Goal: Information Seeking & Learning: Learn about a topic

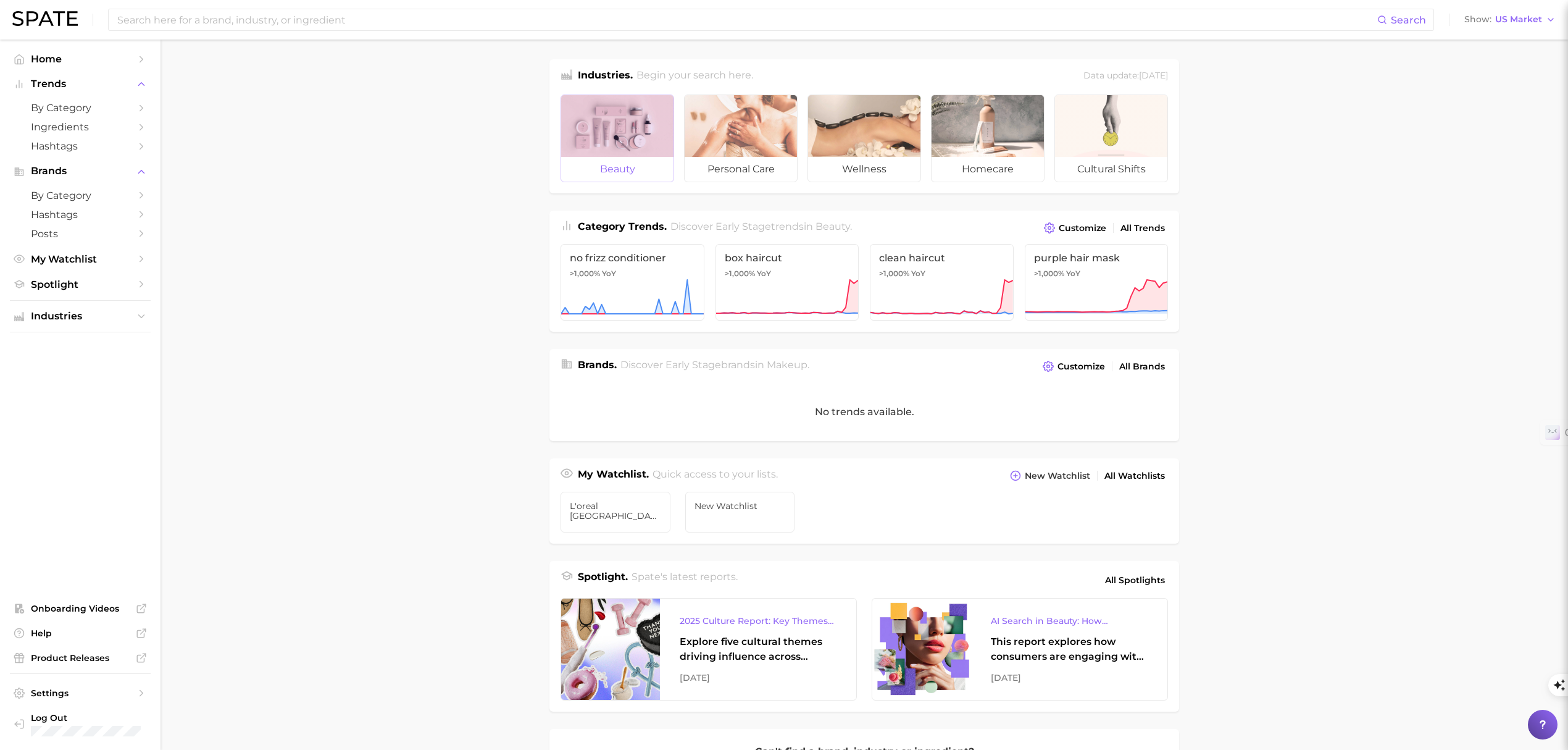
click at [650, 159] on span "beauty" at bounding box center [617, 169] width 112 height 25
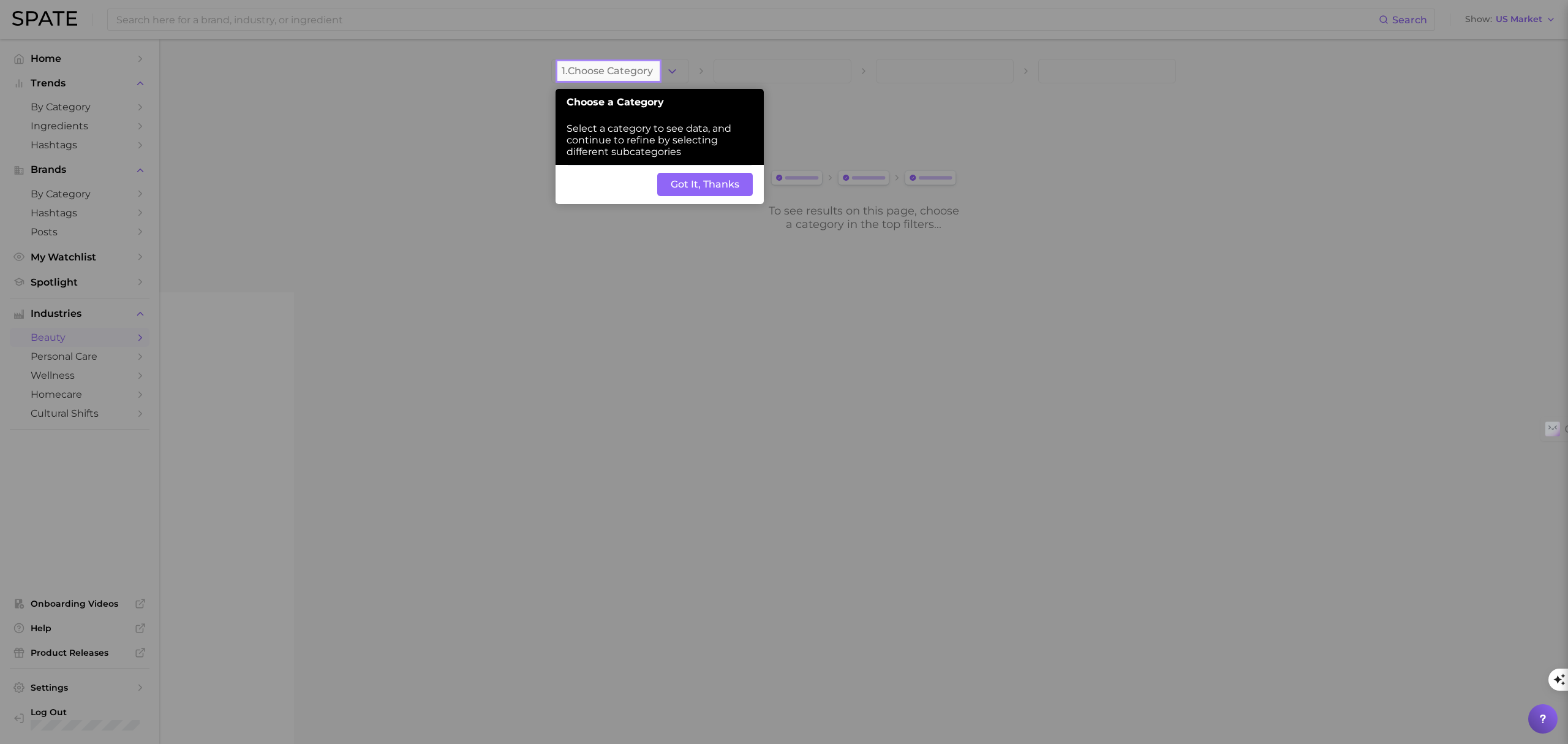
click at [703, 192] on button "Got It, Thanks" at bounding box center [705, 184] width 95 height 23
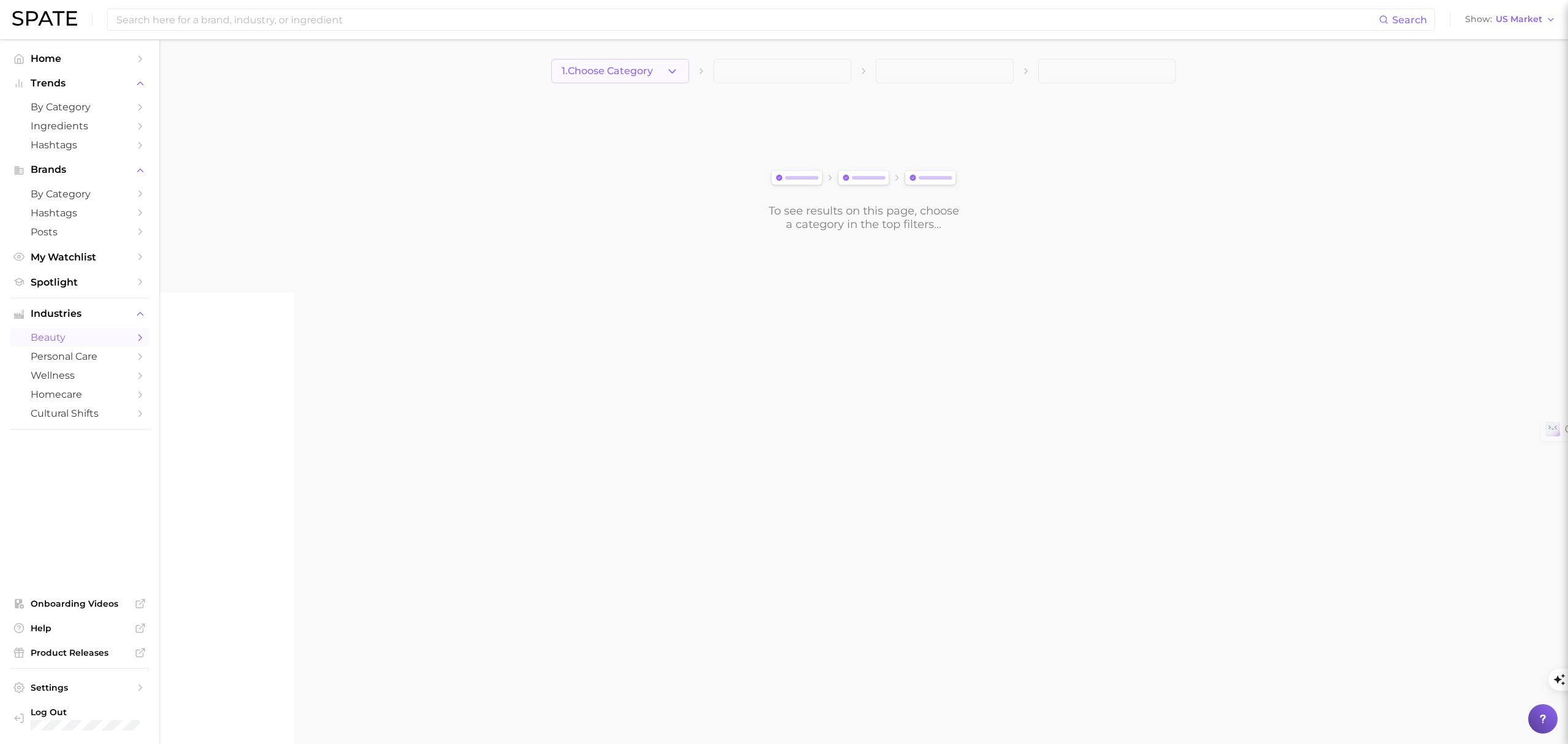
click at [623, 76] on button "1. Choose Category" at bounding box center [620, 70] width 138 height 25
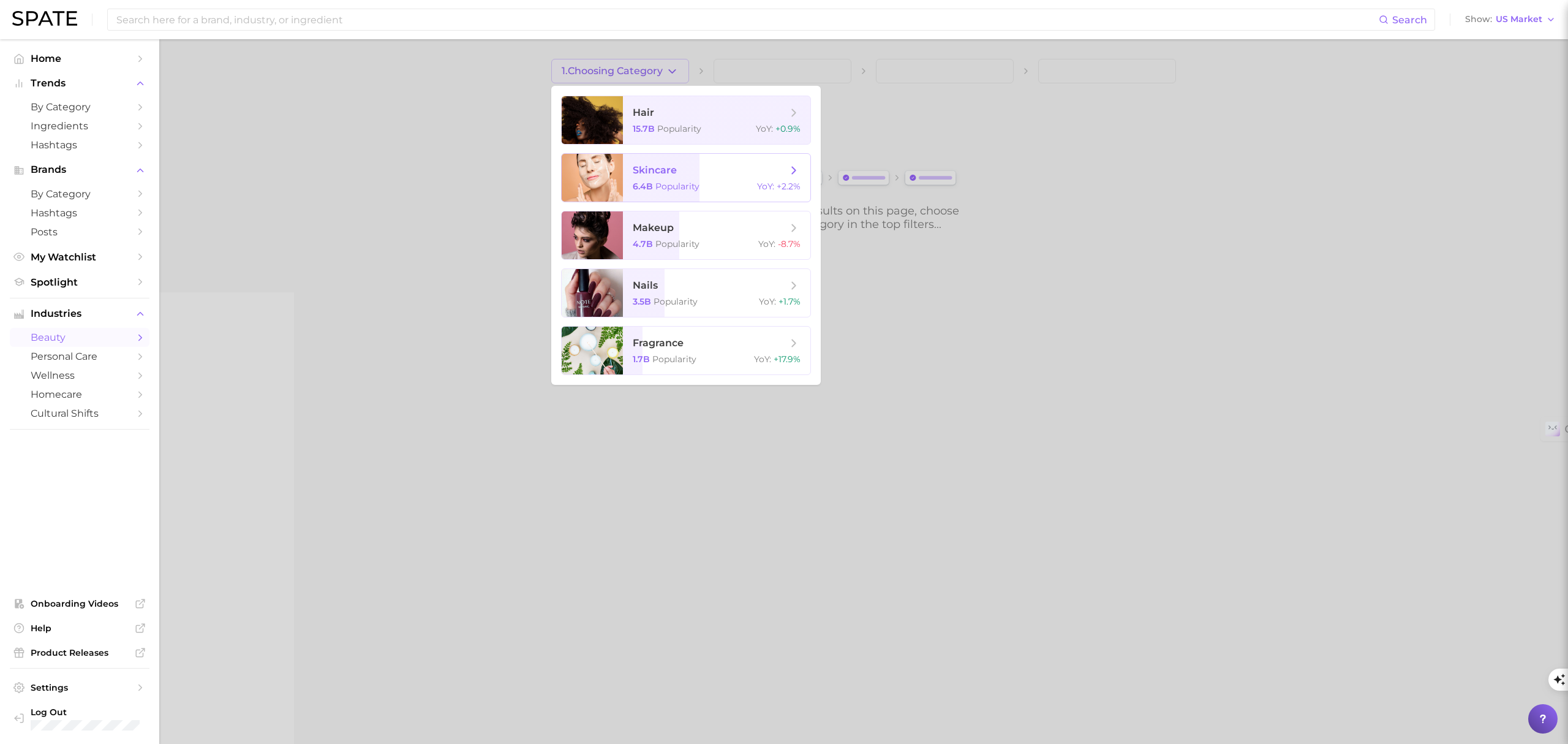
click at [663, 174] on span "skincare" at bounding box center [655, 171] width 44 height 12
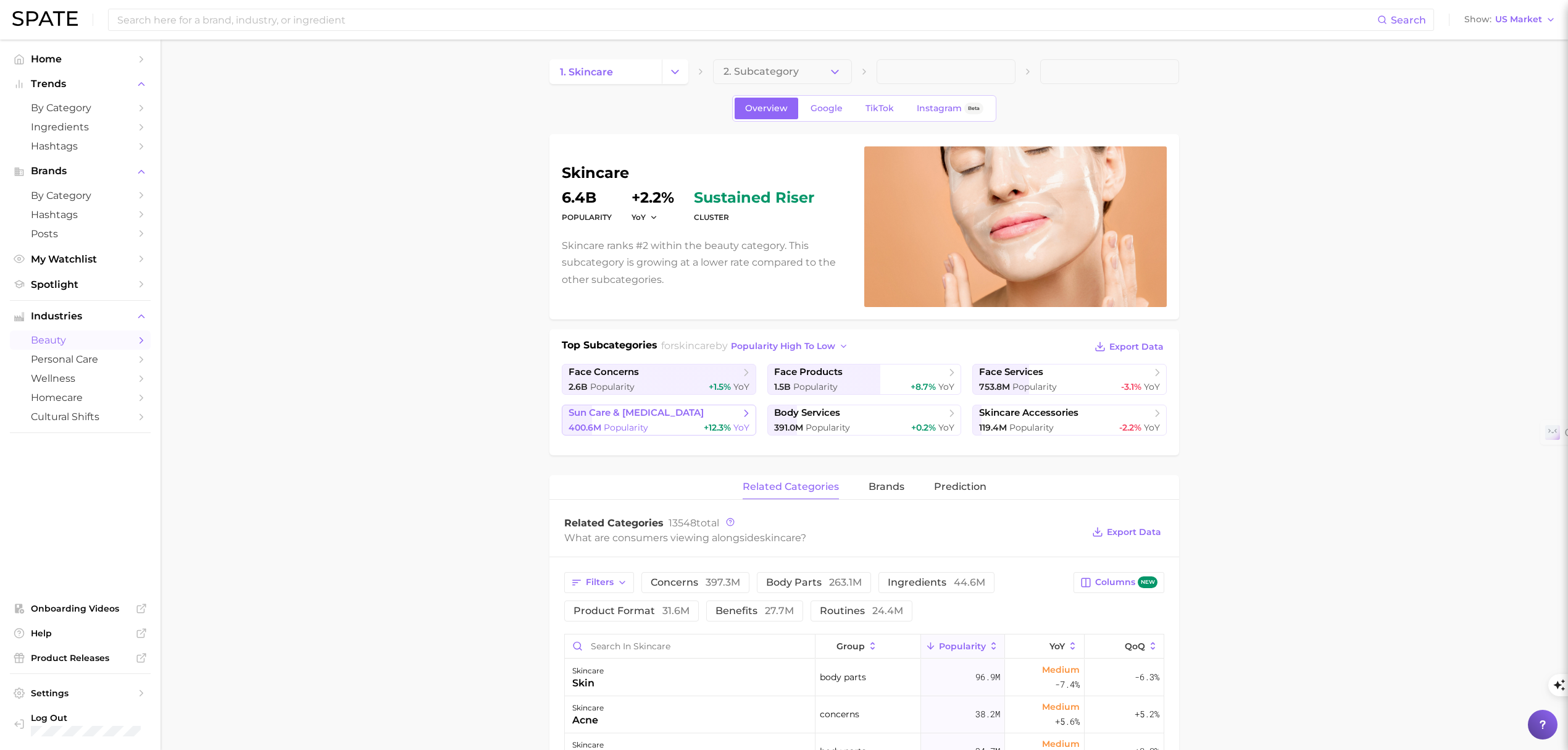
click at [616, 413] on span "sun care & [MEDICAL_DATA]" at bounding box center [636, 413] width 135 height 12
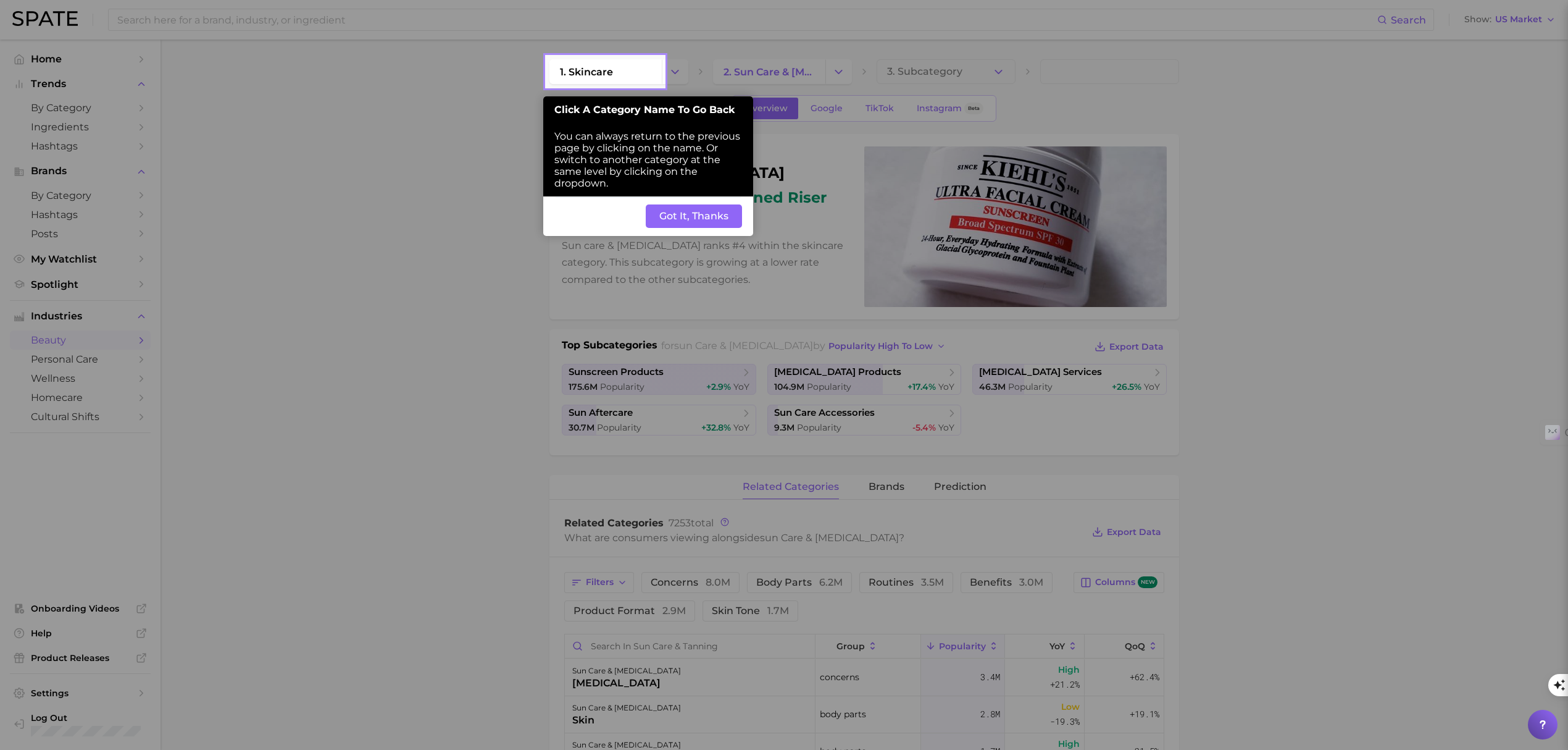
click at [685, 211] on button "Got It, Thanks" at bounding box center [694, 215] width 96 height 23
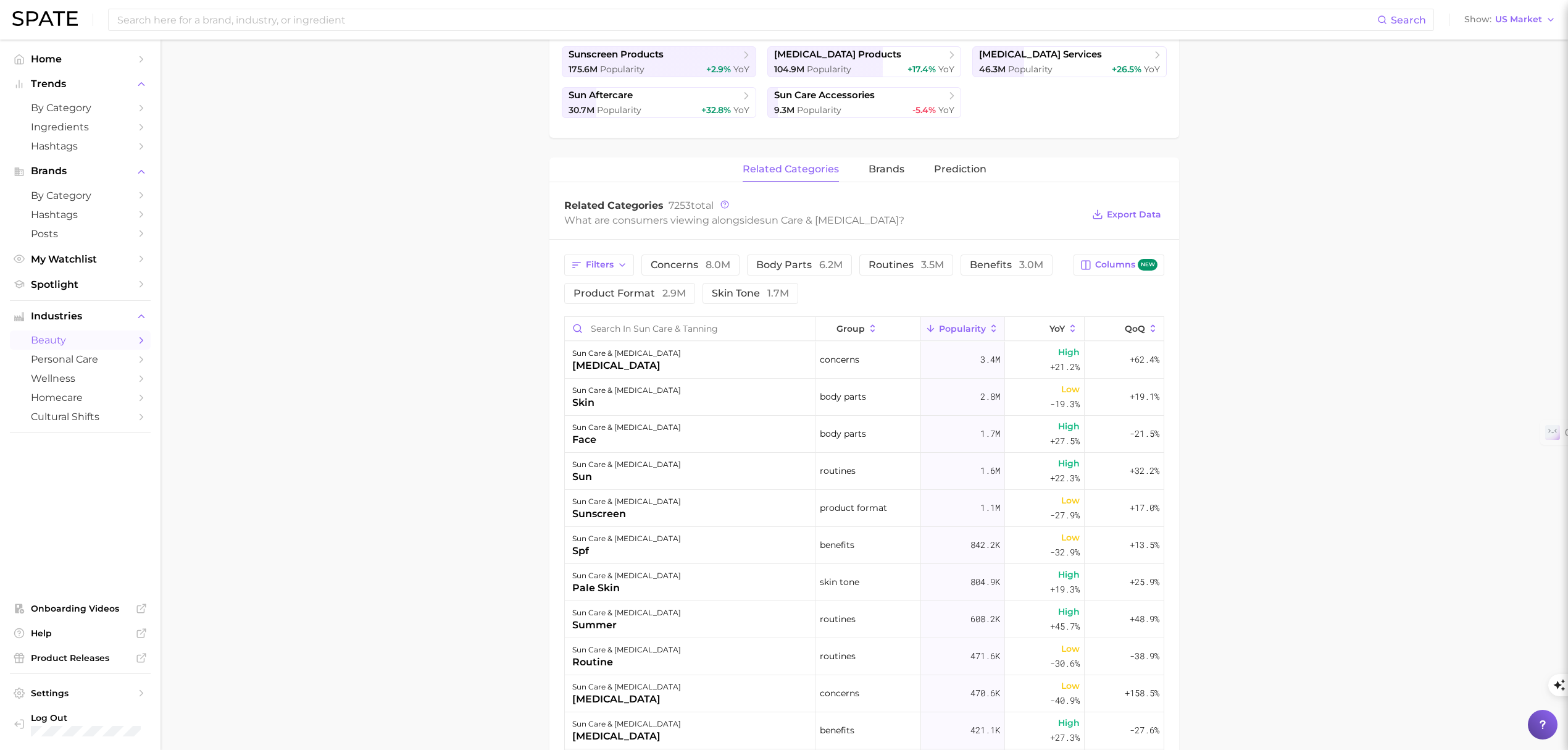
scroll to position [300, 0]
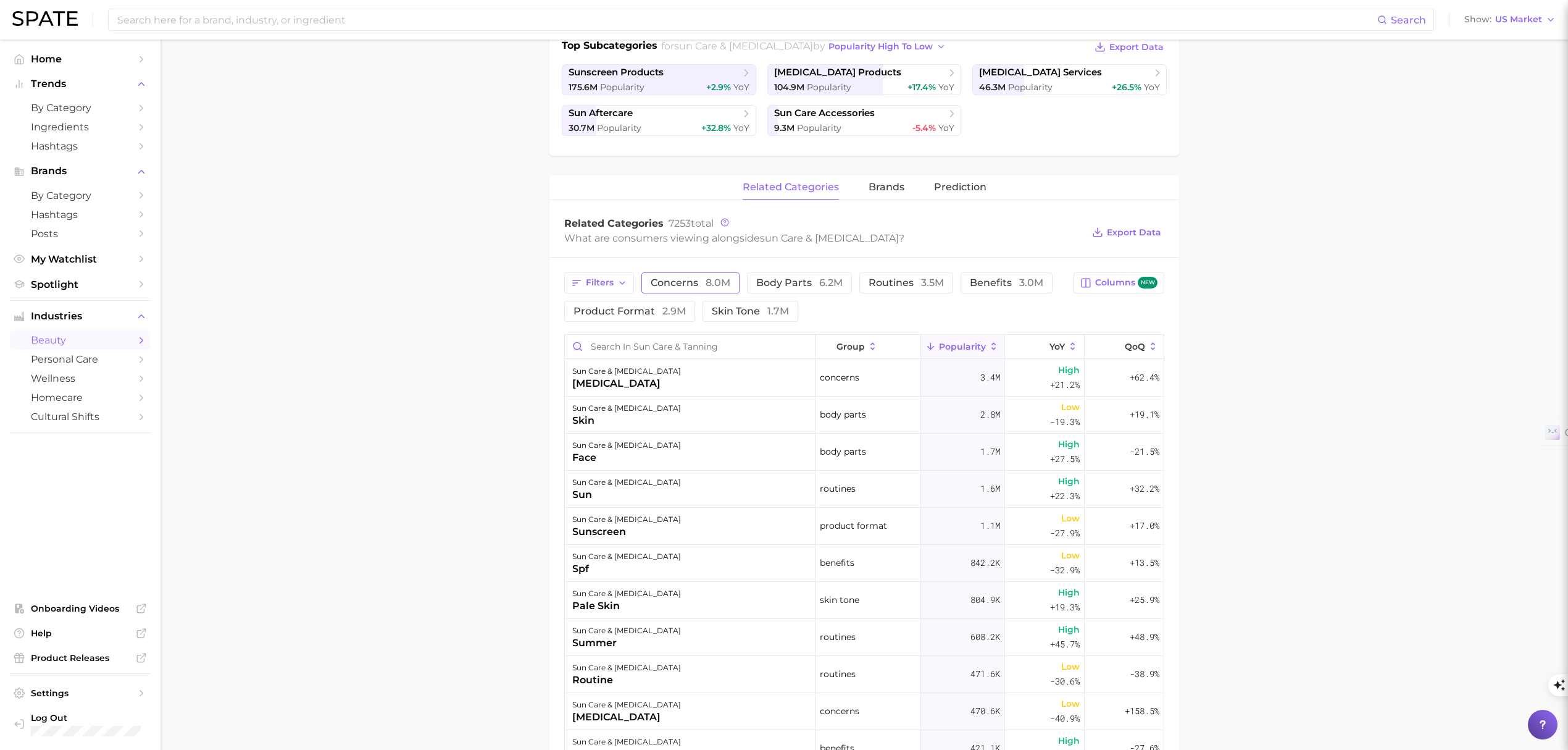
click at [680, 280] on span "concerns 8.0m" at bounding box center [691, 283] width 80 height 10
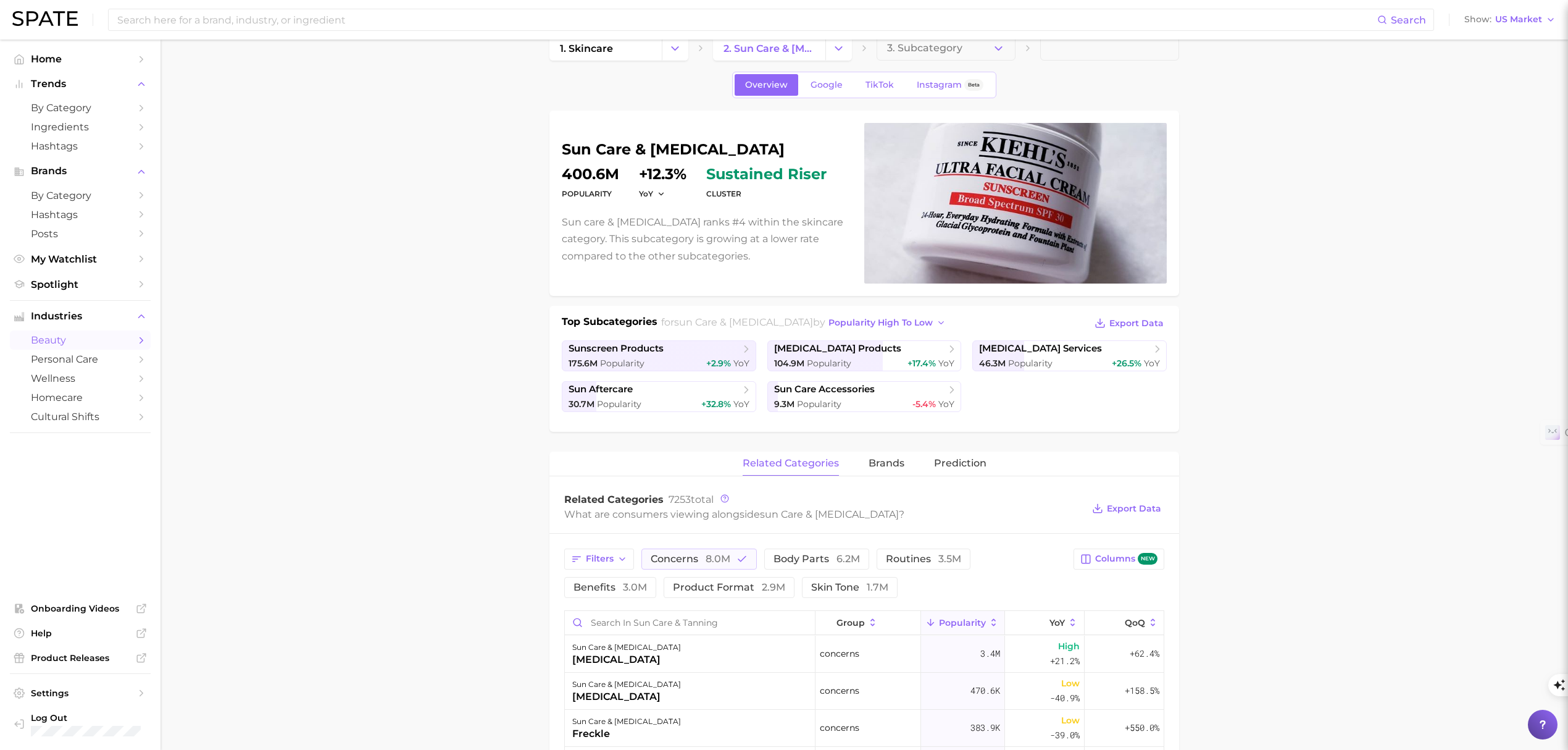
scroll to position [0, 0]
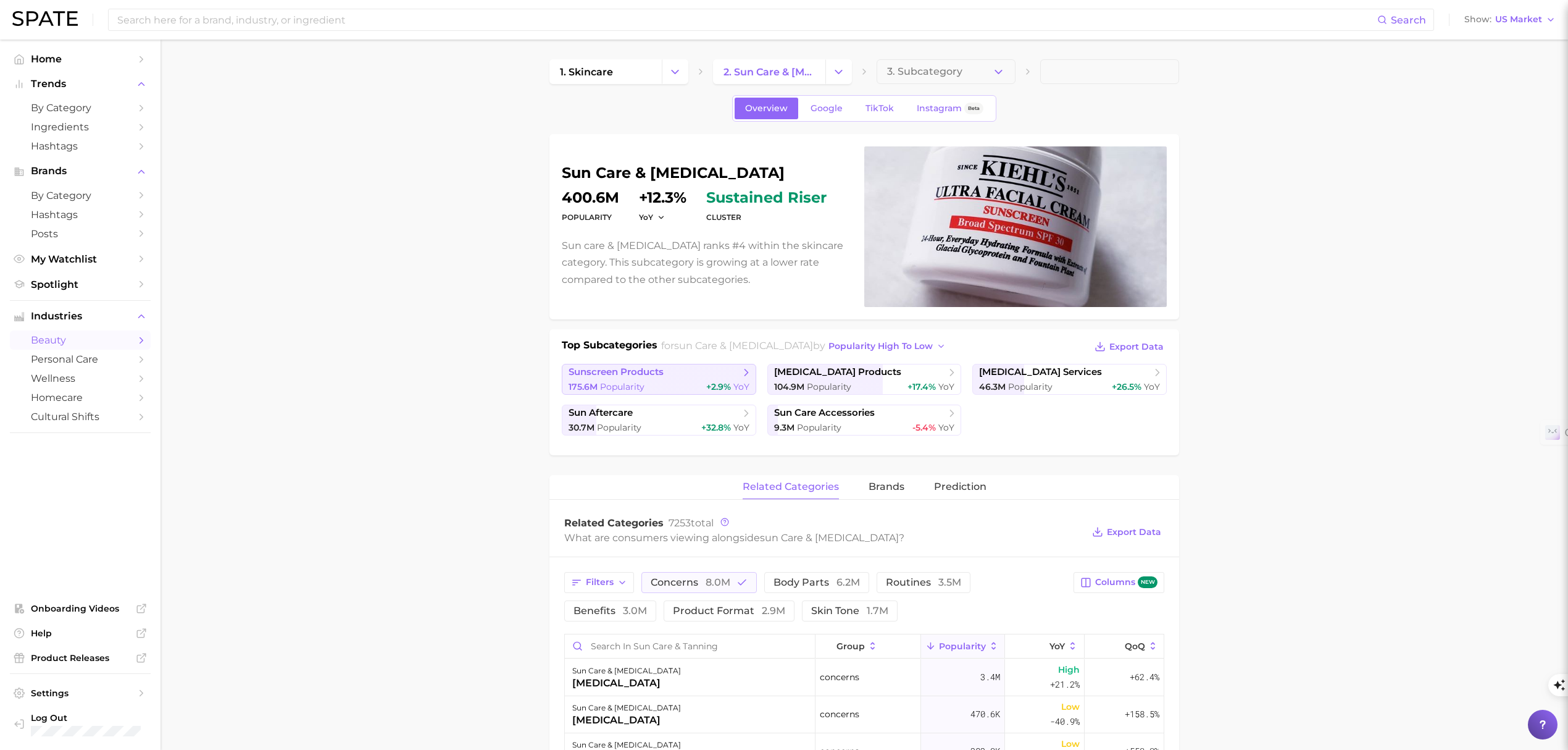
click at [624, 391] on span "Popularity" at bounding box center [622, 386] width 44 height 11
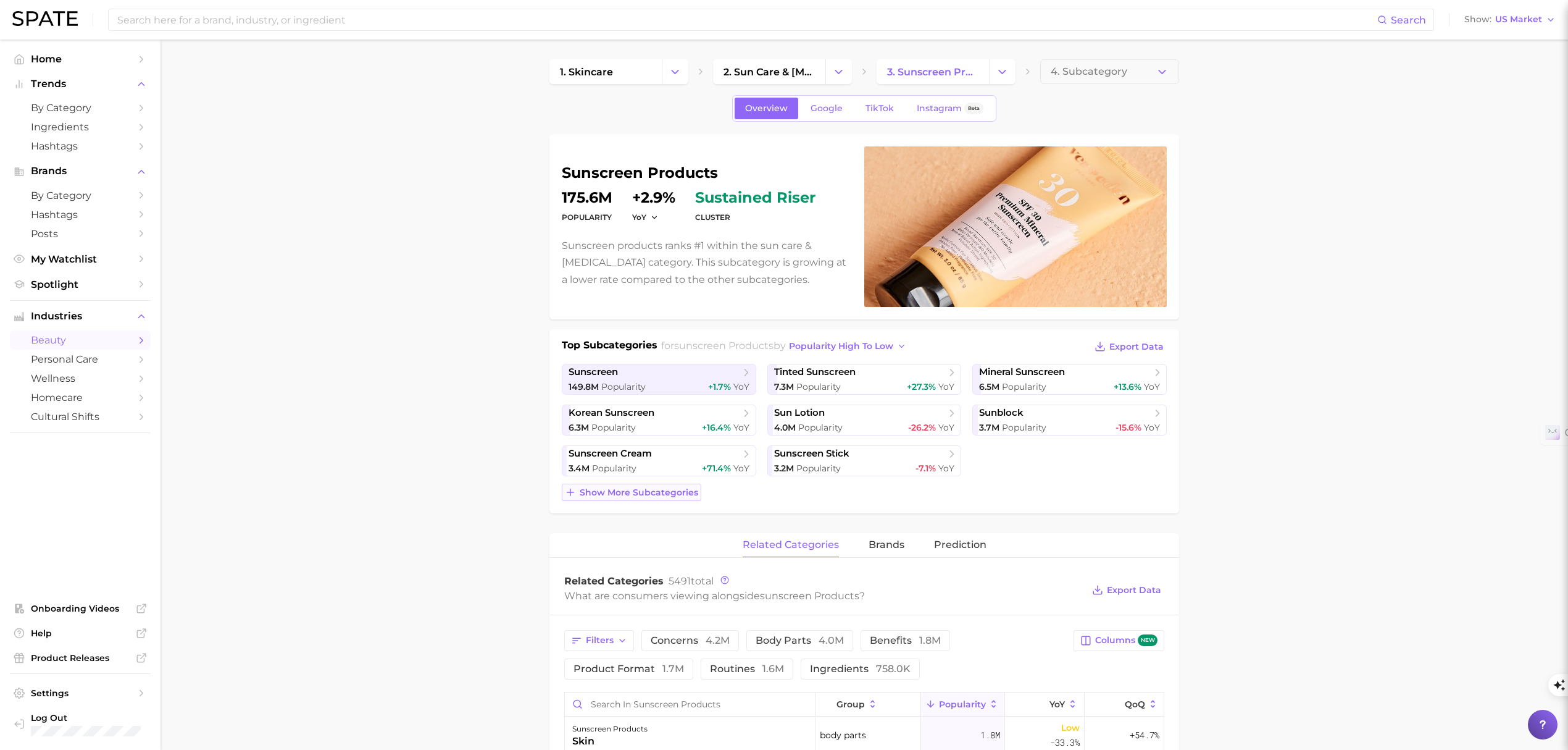
click at [638, 492] on span "Show more subcategories" at bounding box center [639, 492] width 119 height 10
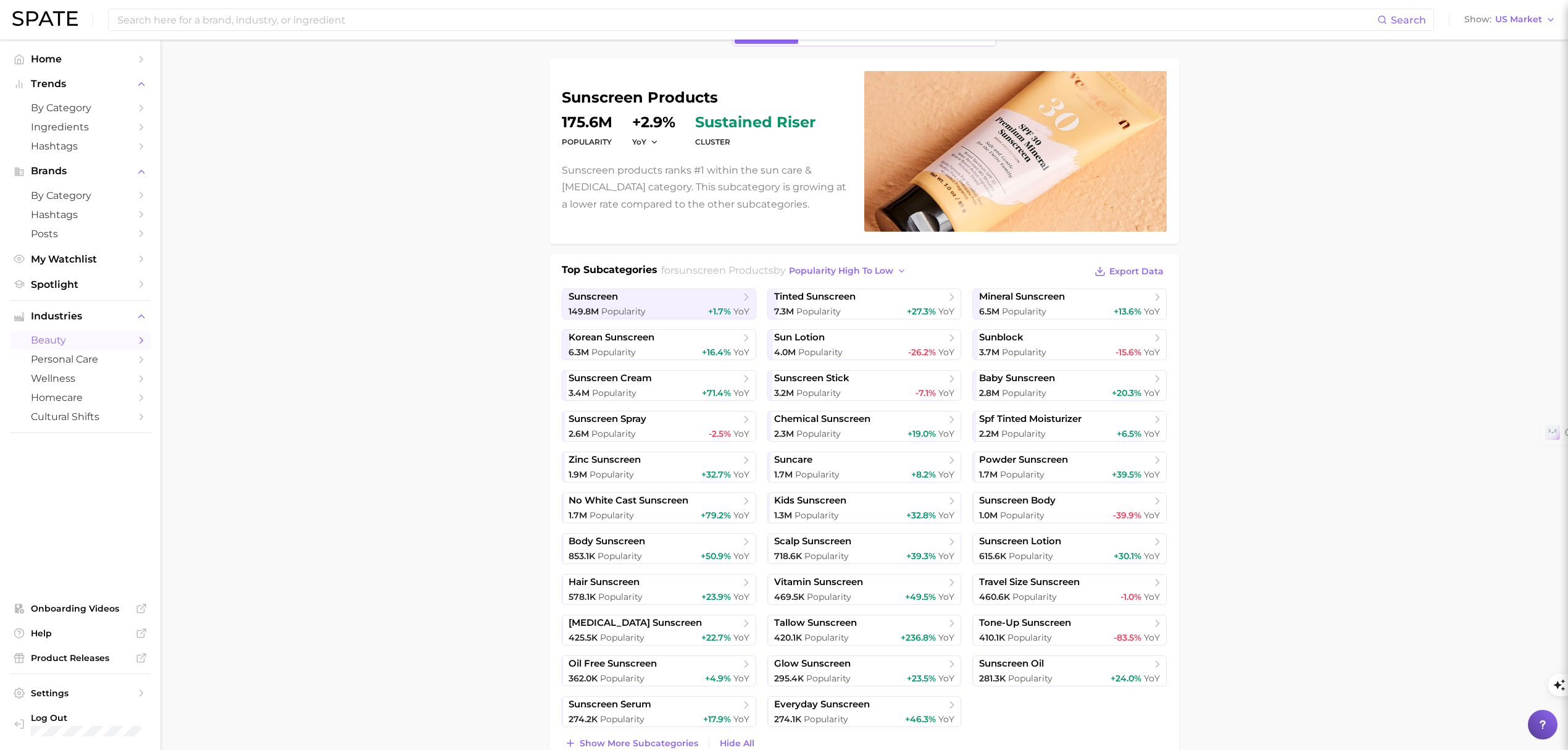
scroll to position [247, 0]
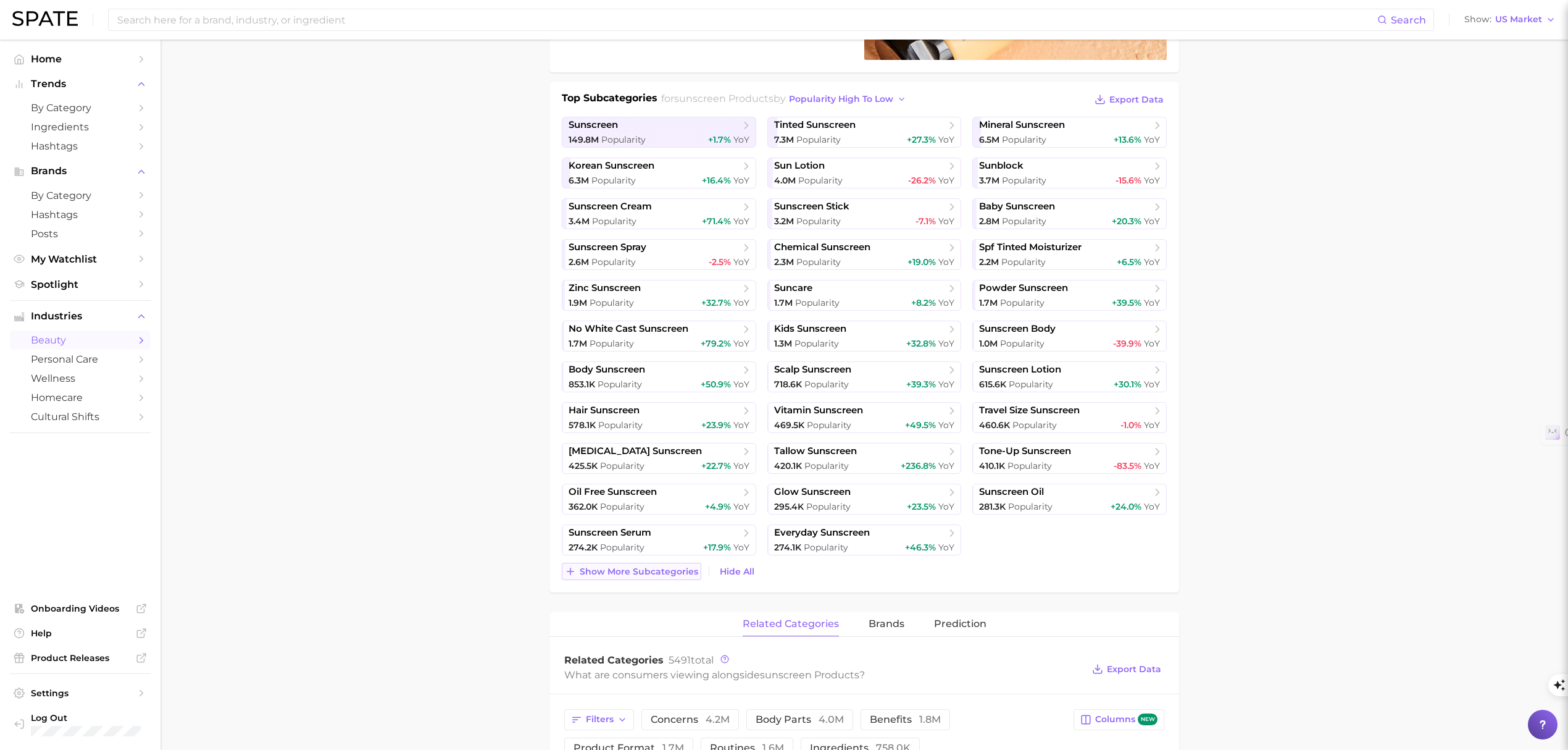
click at [652, 569] on span "Show more subcategories" at bounding box center [639, 571] width 119 height 10
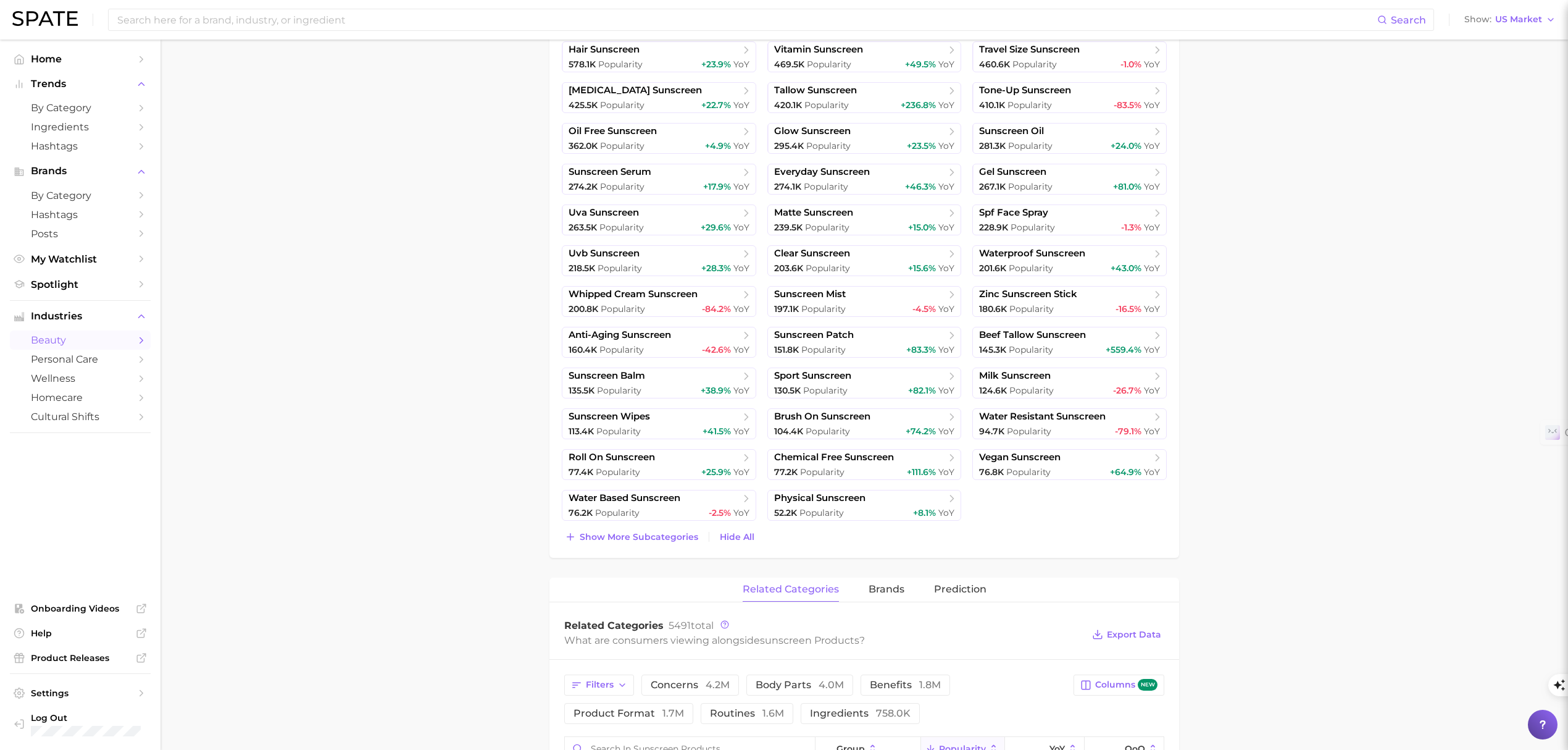
scroll to position [658, 0]
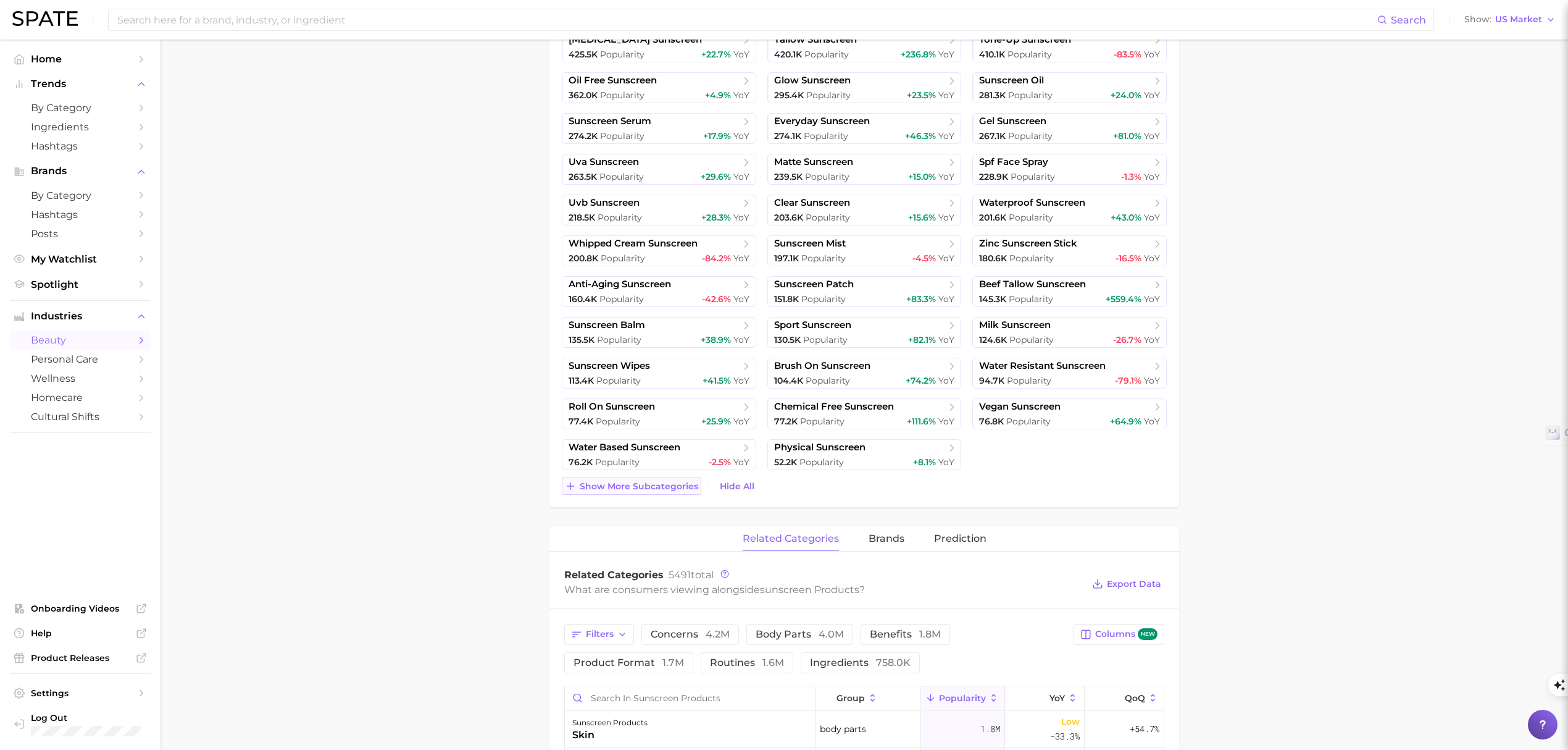
click at [655, 490] on span "Show more subcategories" at bounding box center [639, 486] width 119 height 10
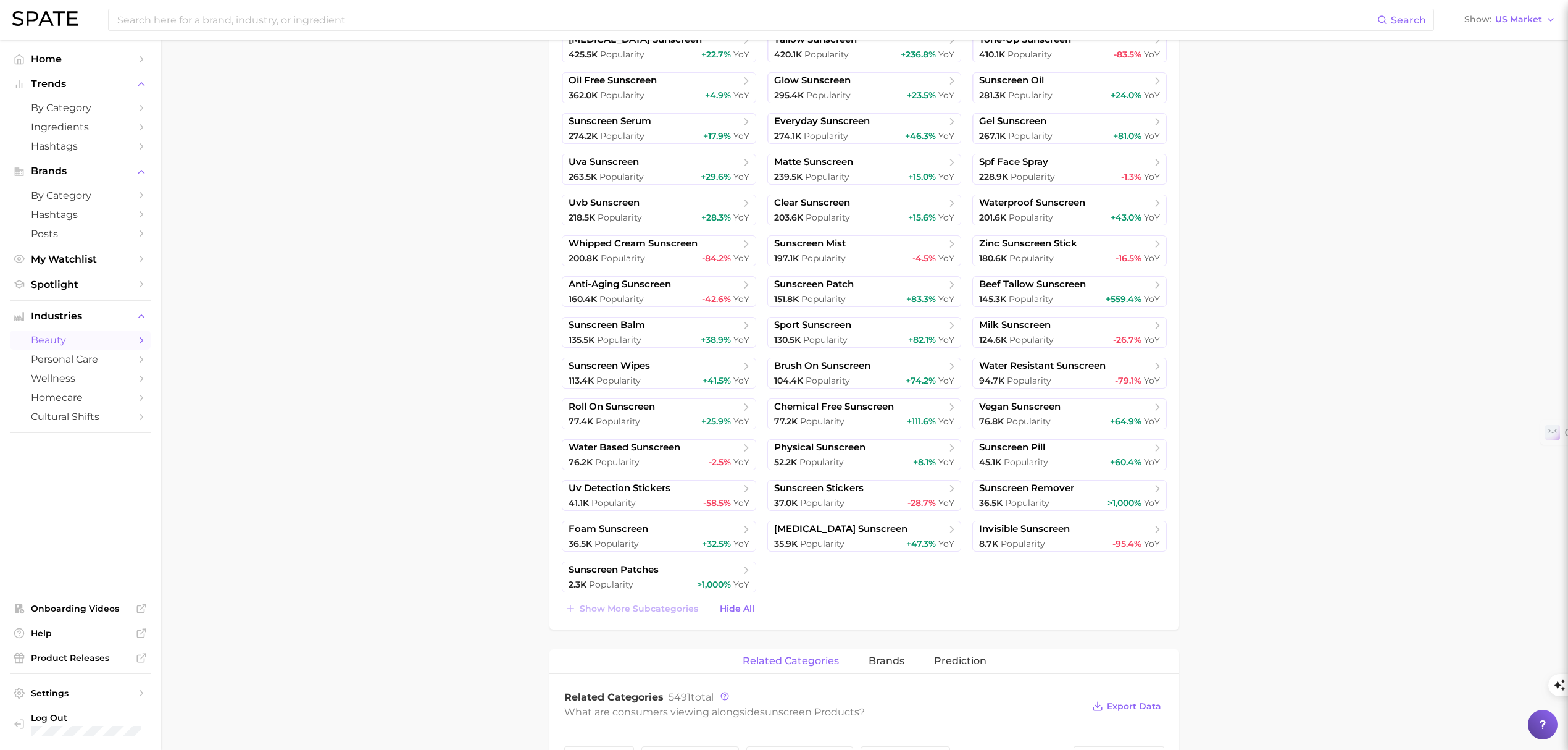
click at [350, 527] on main "1. skincare 2. sun care & [MEDICAL_DATA] 3. sunscreen products 4. Subcategory O…" at bounding box center [864, 507] width 1407 height 2253
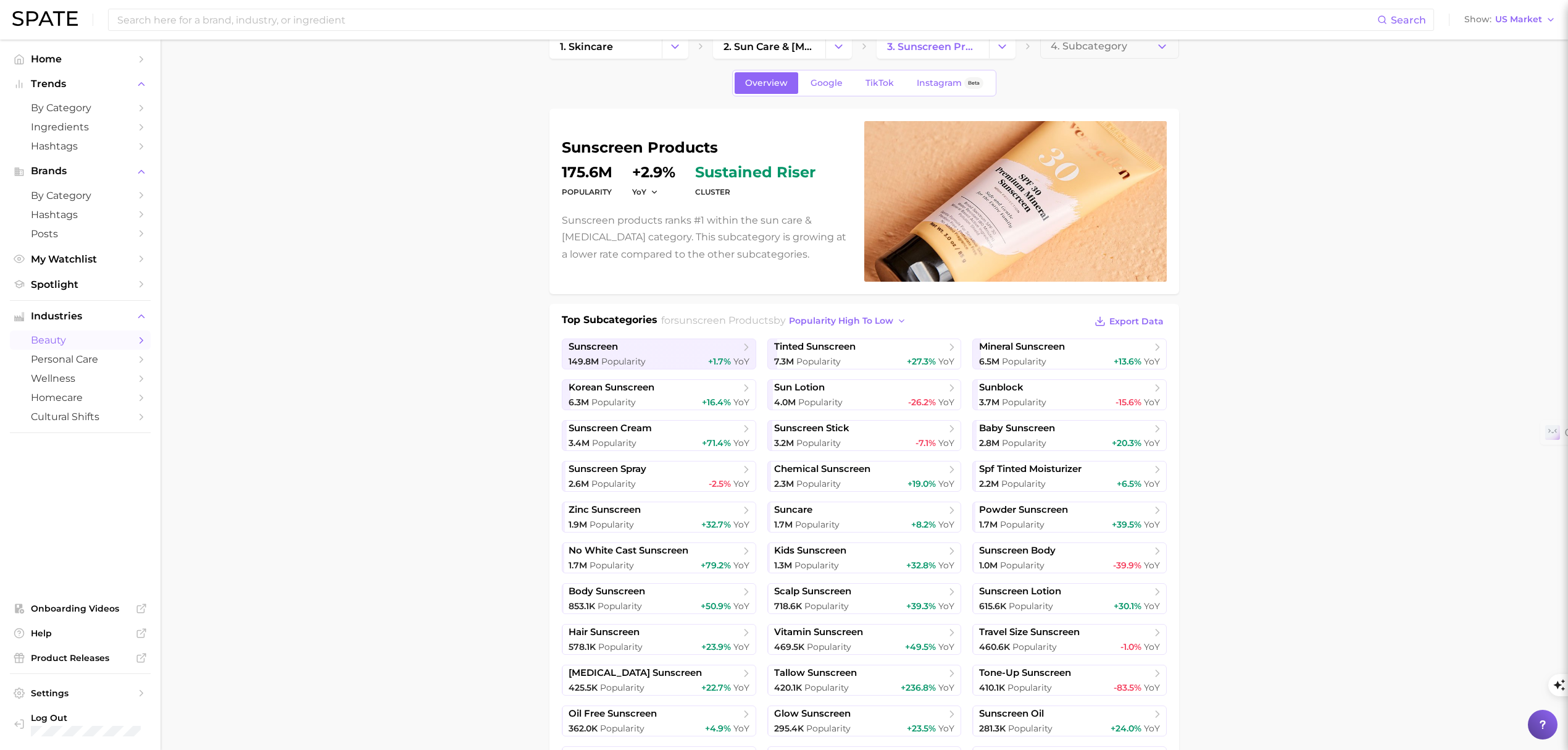
scroll to position [0, 0]
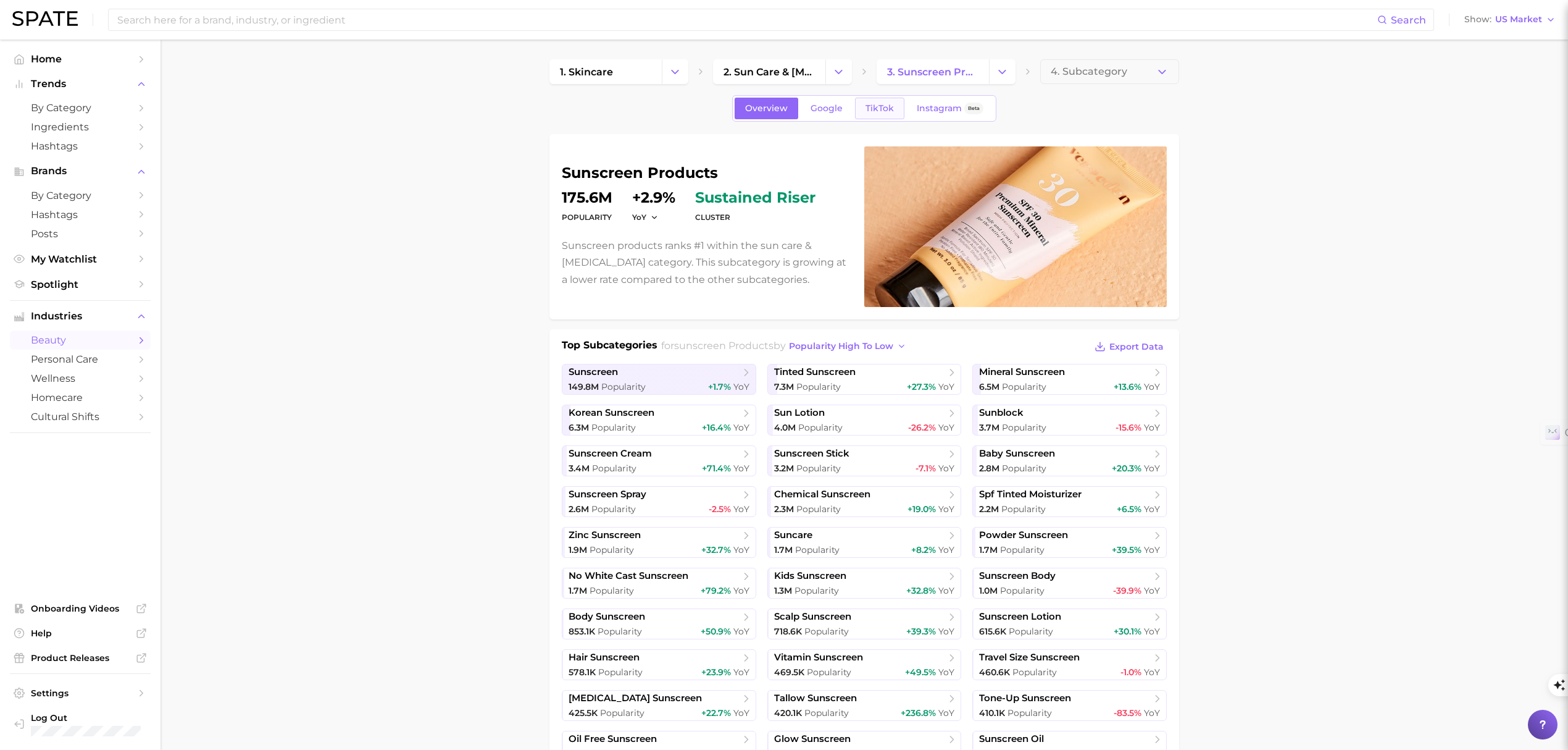
click at [865, 110] on span "TikTok" at bounding box center [879, 108] width 28 height 10
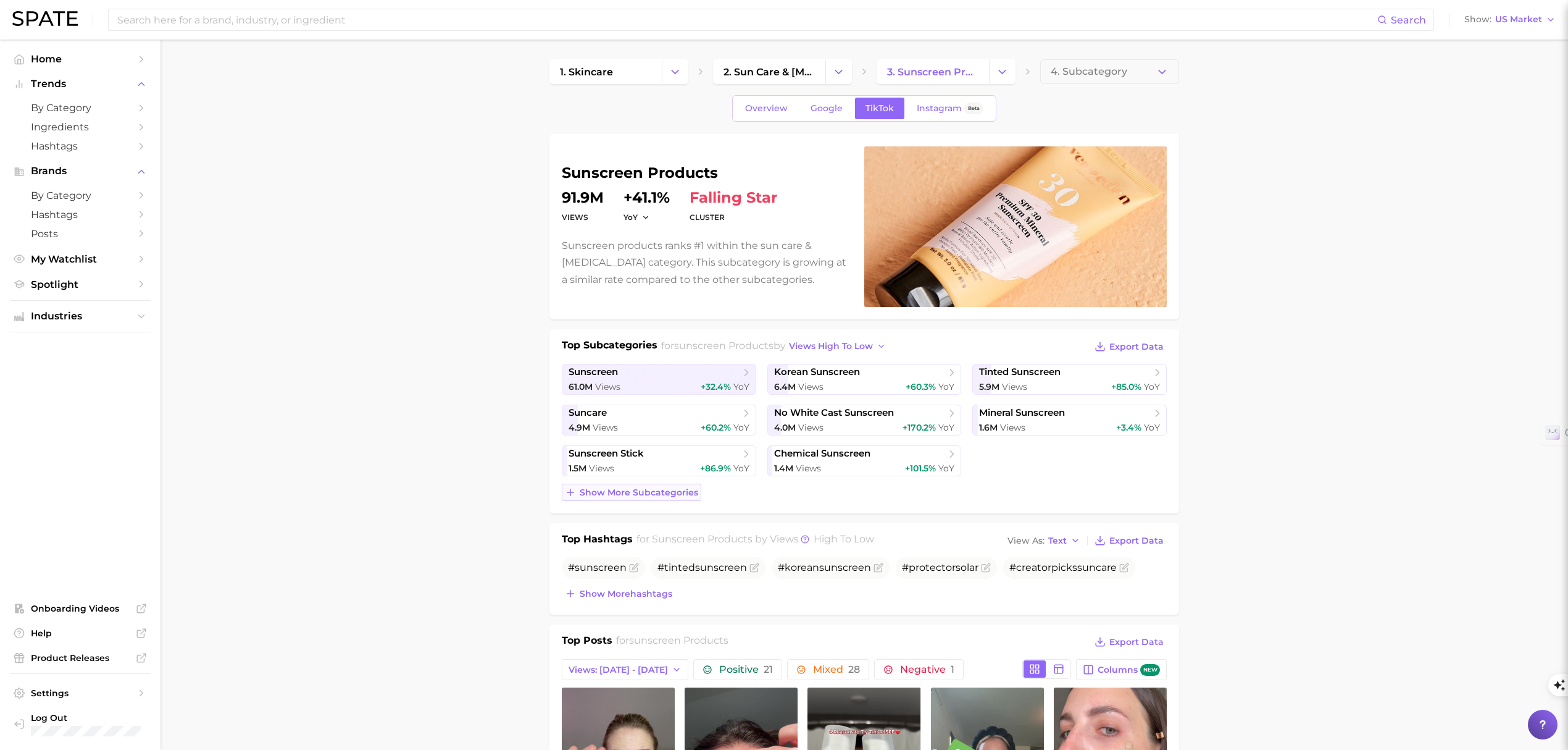
click at [623, 490] on span "Show more subcategories" at bounding box center [639, 492] width 119 height 10
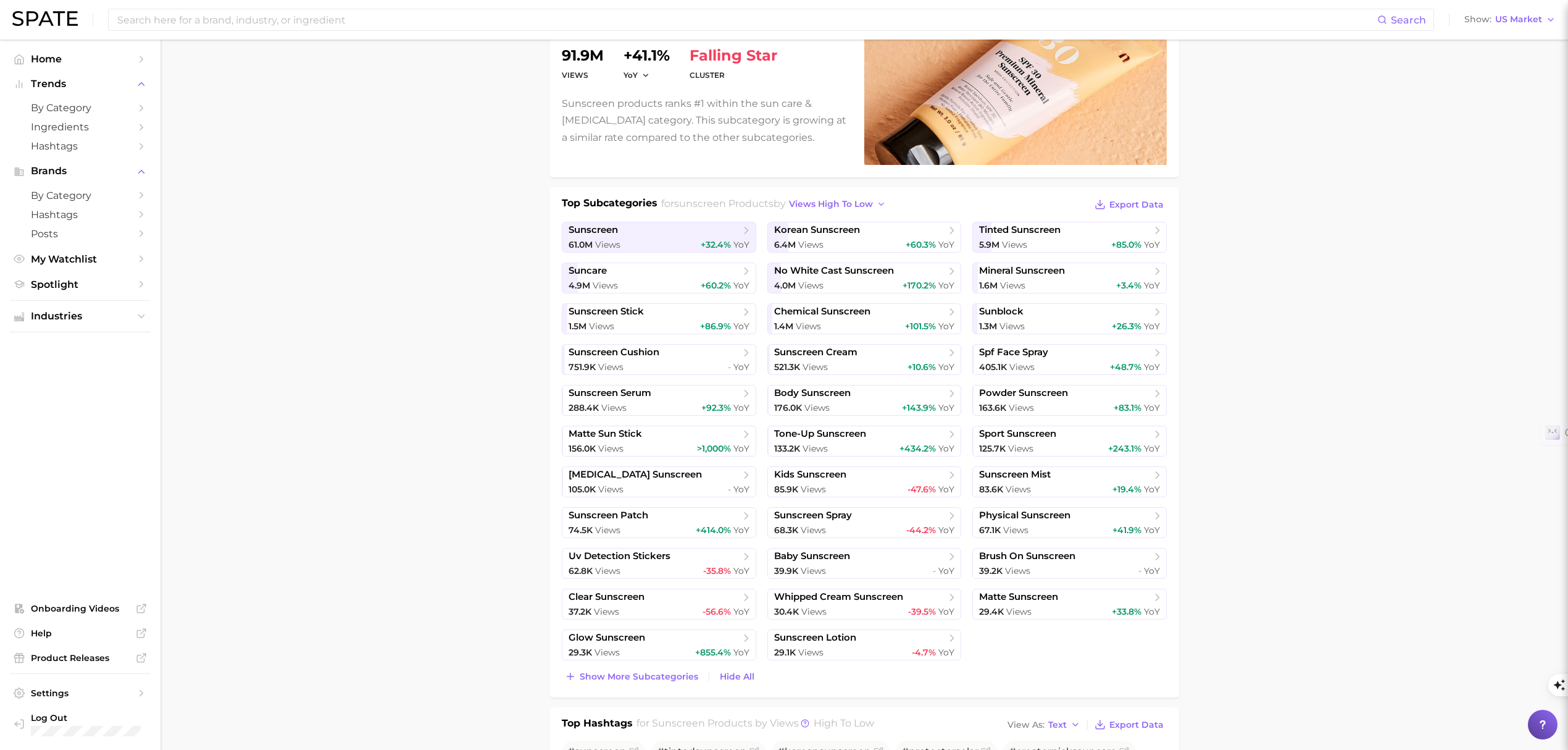
scroll to position [164, 0]
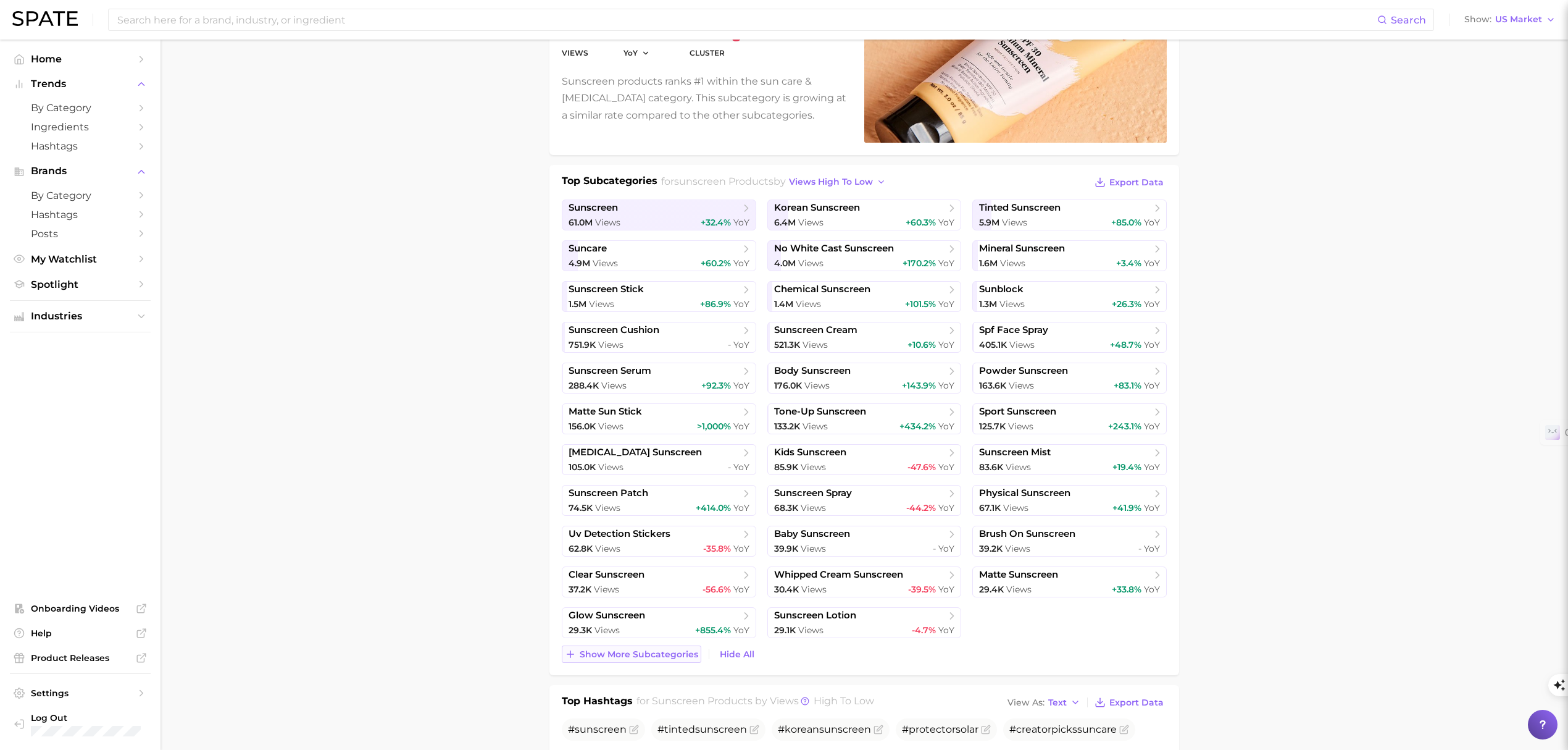
click at [640, 655] on span "Show more subcategories" at bounding box center [639, 654] width 119 height 10
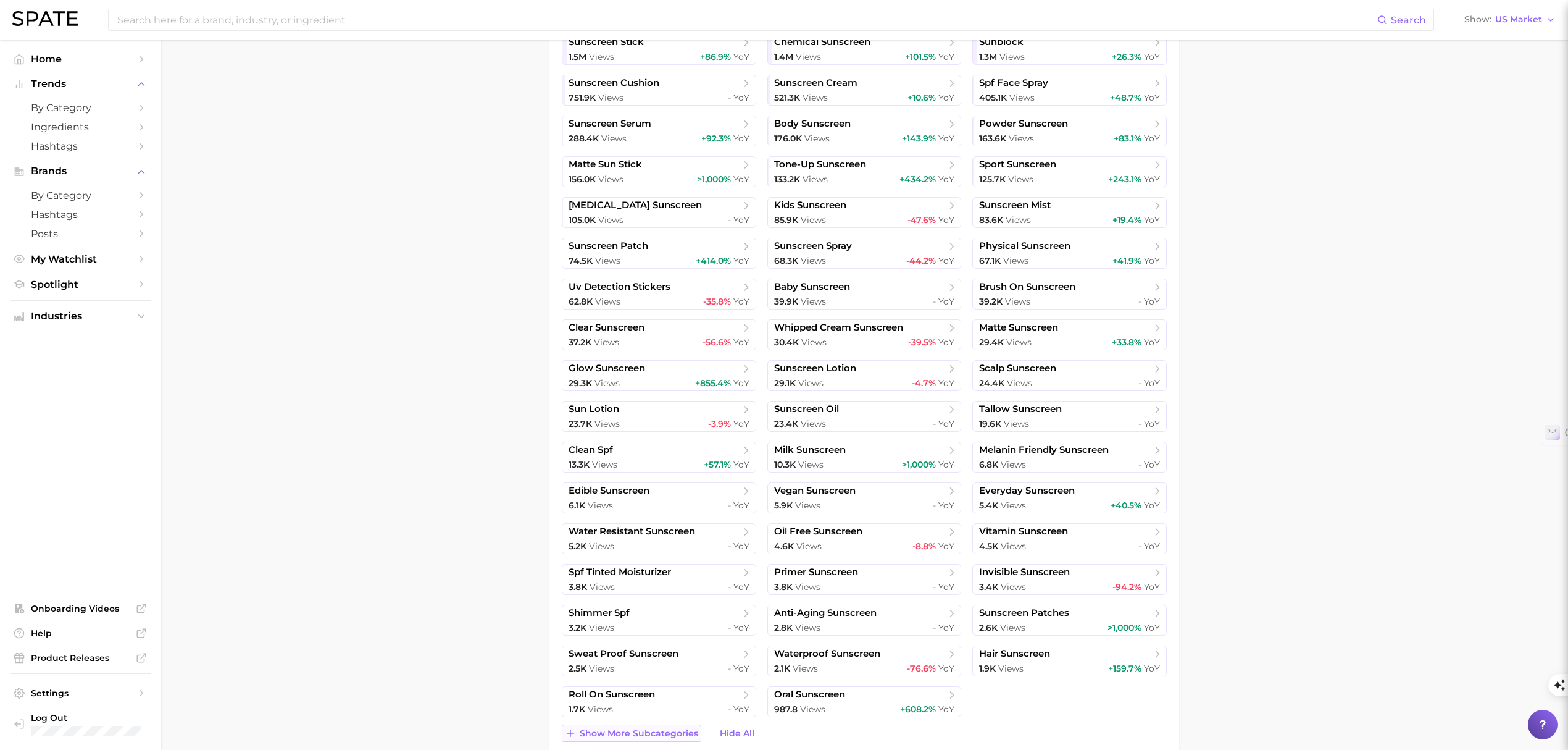
scroll to position [494, 0]
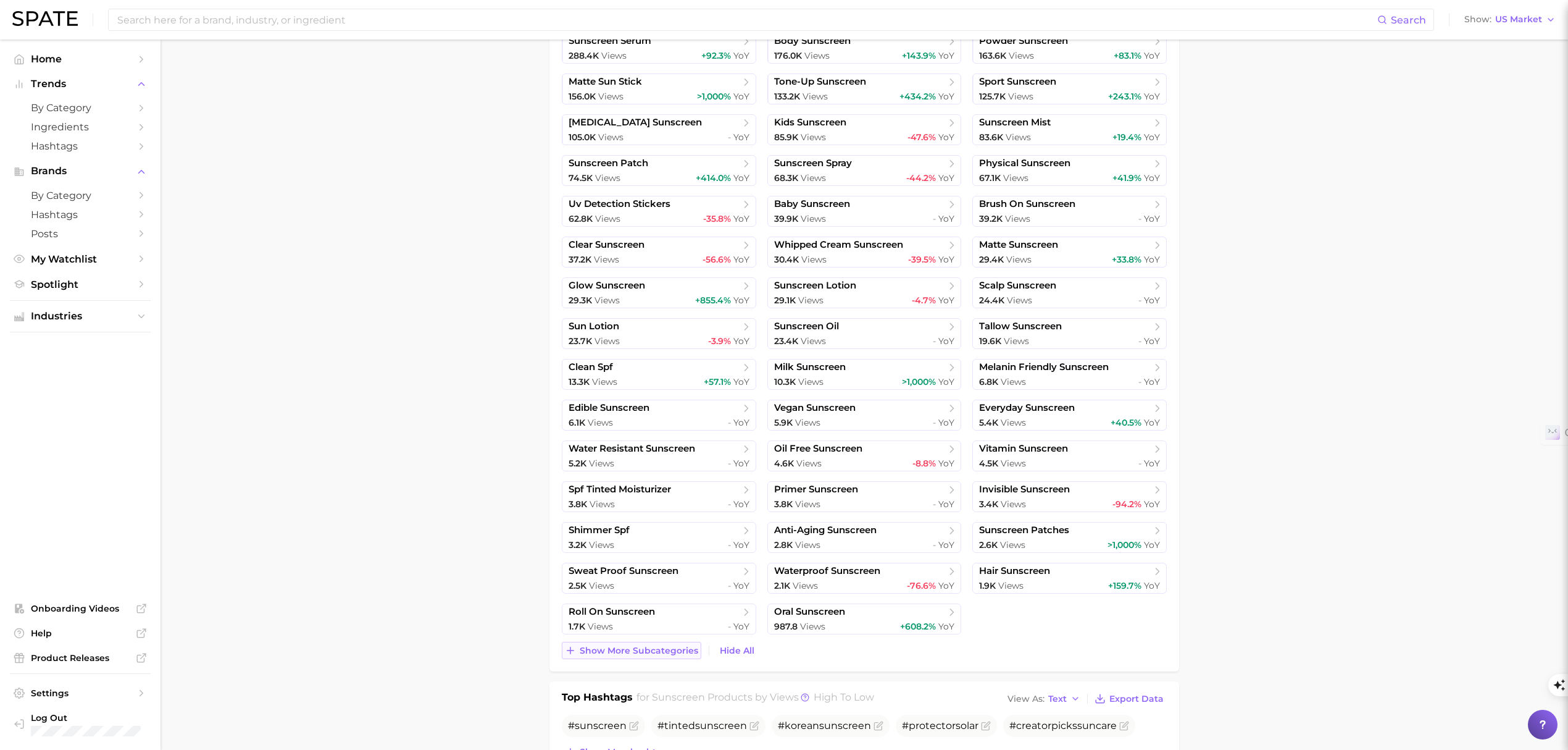
click at [640, 655] on span "Show more subcategories" at bounding box center [639, 650] width 119 height 10
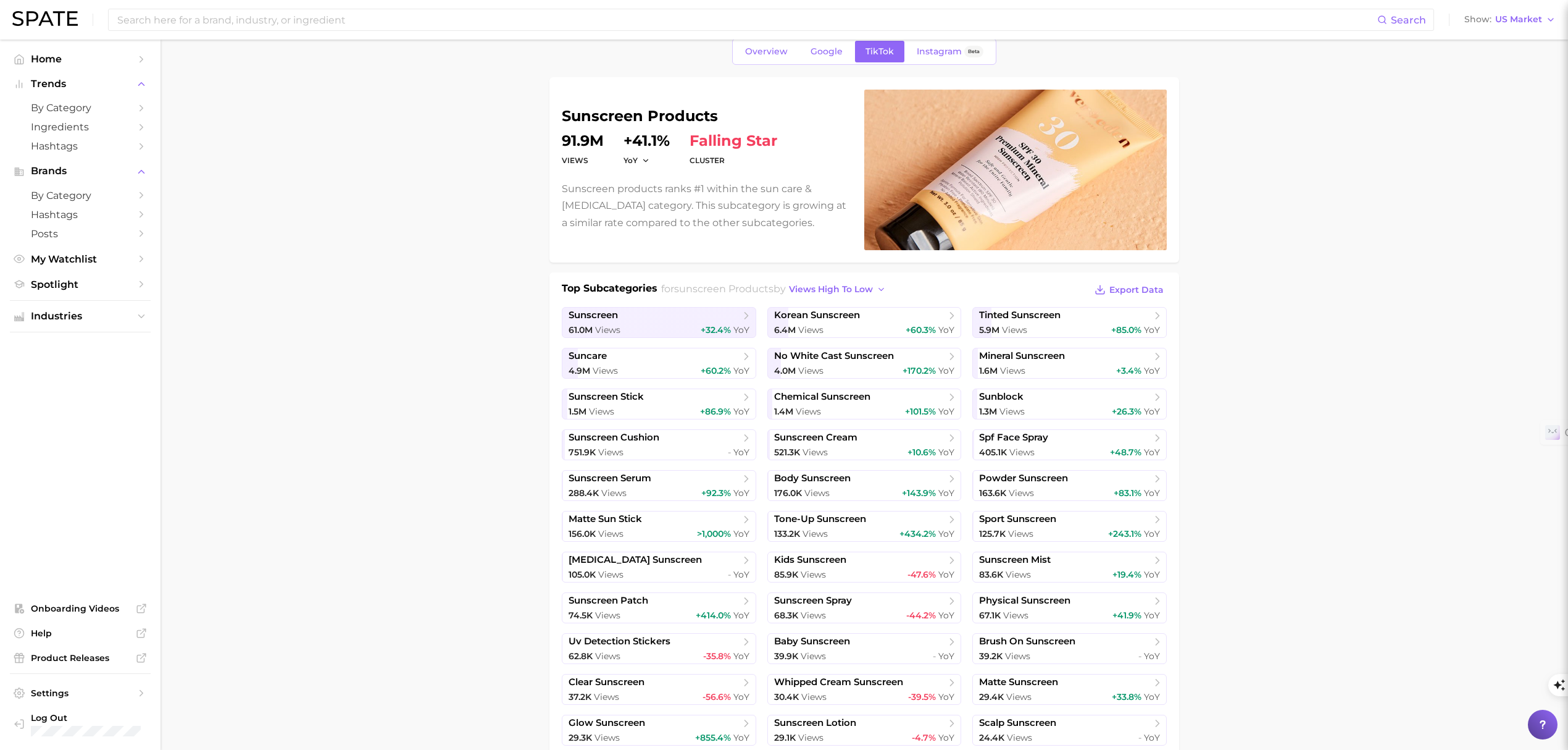
scroll to position [0, 0]
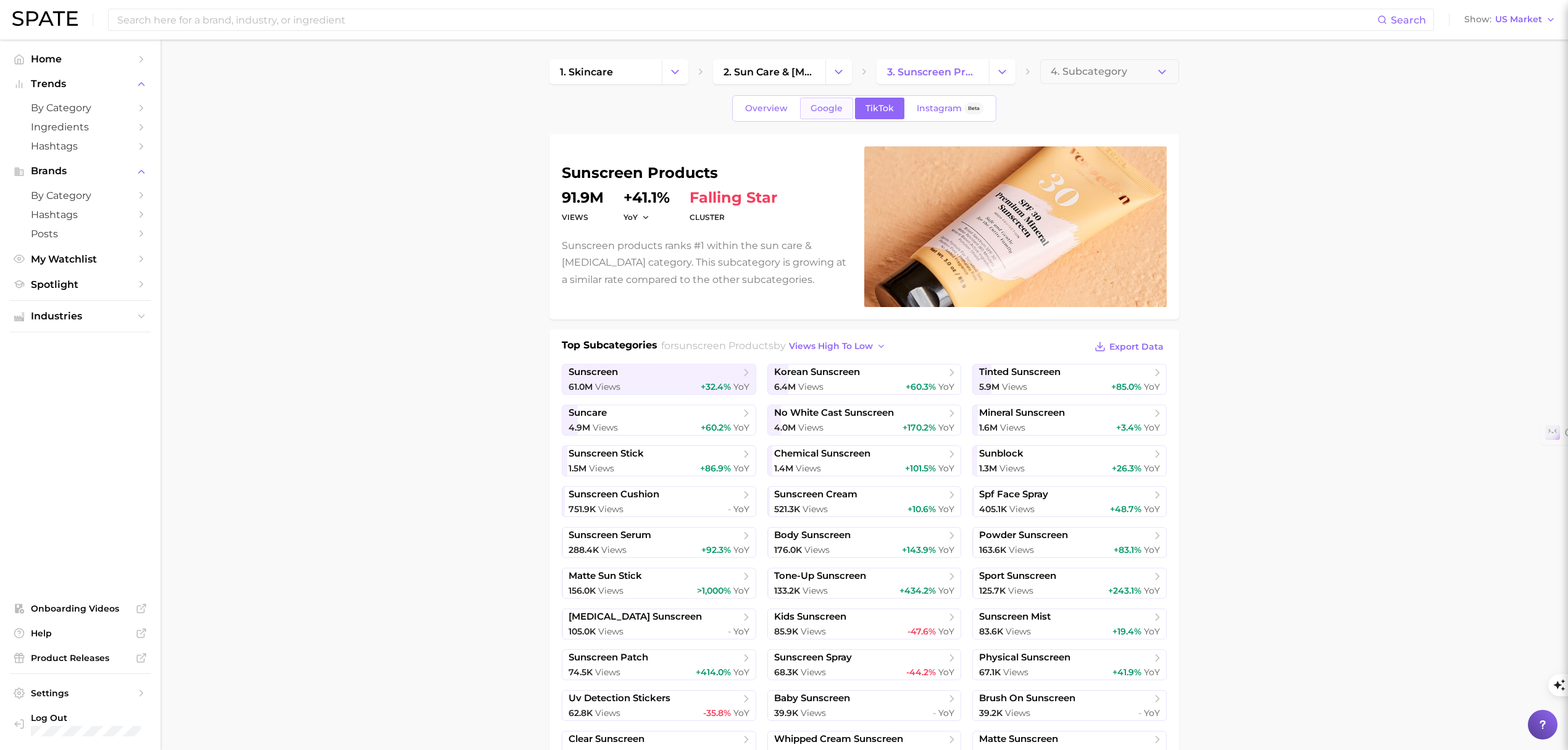
click at [842, 105] on link "Google" at bounding box center [825, 109] width 53 height 22
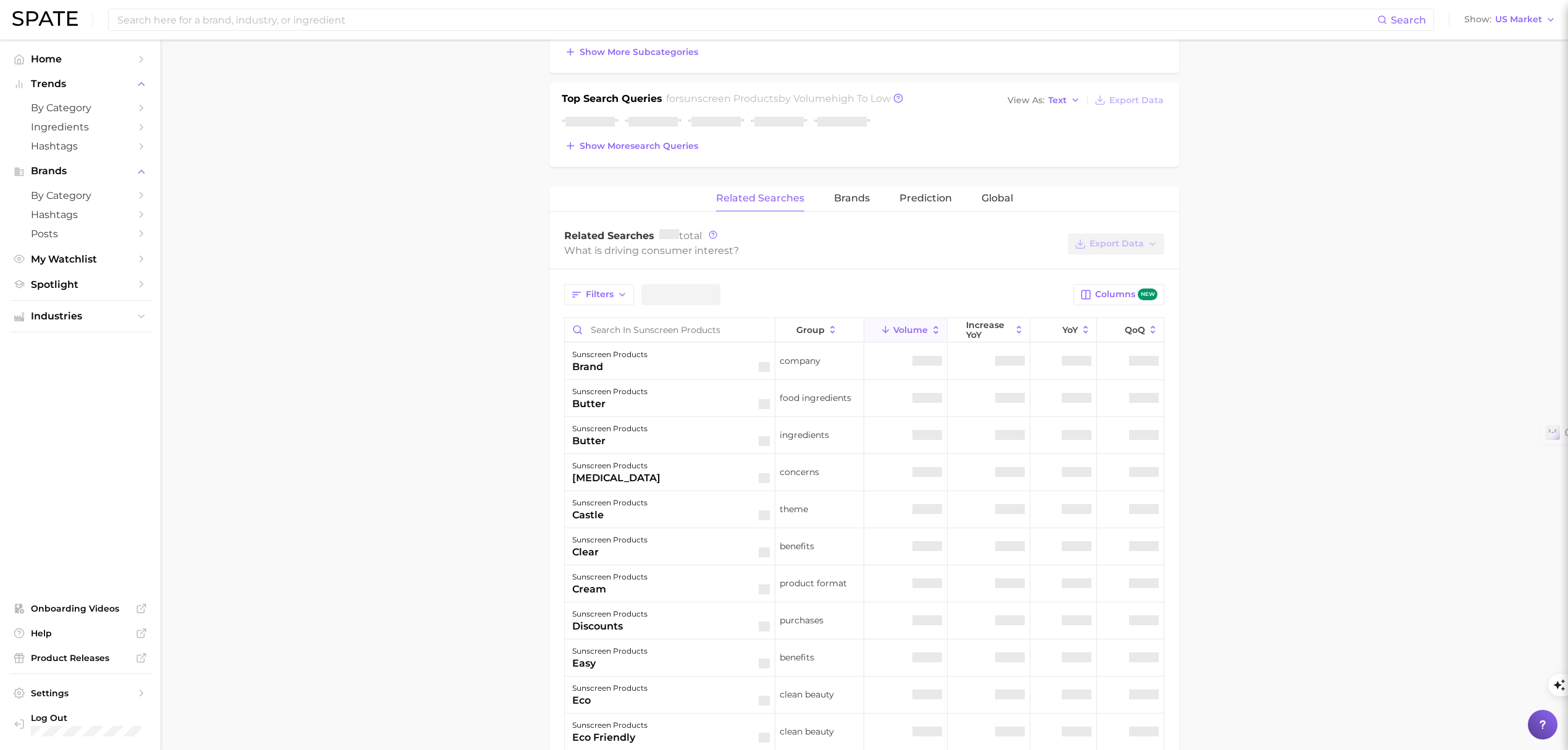
scroll to position [494, 0]
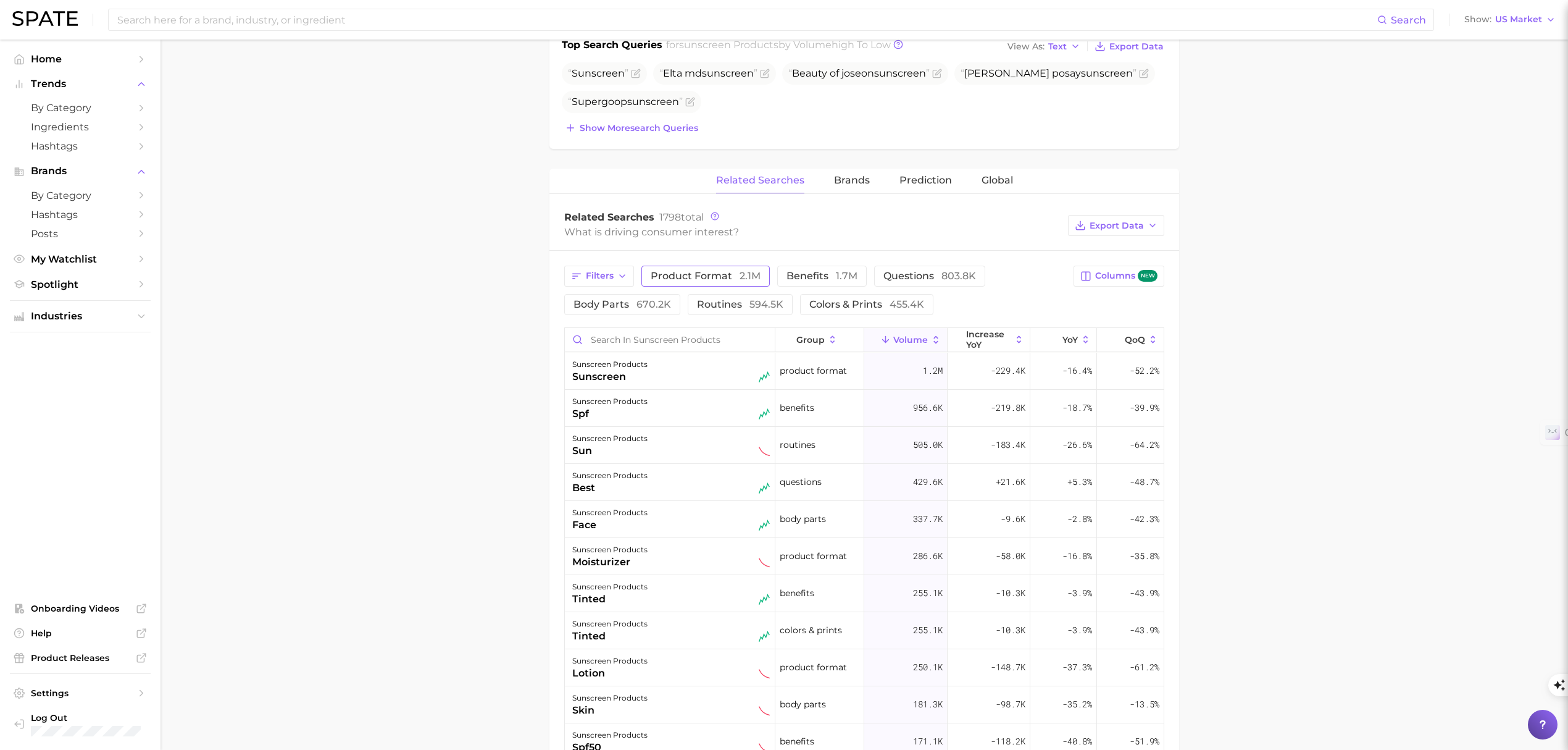
click at [705, 282] on span "product format 2.1m" at bounding box center [706, 276] width 110 height 12
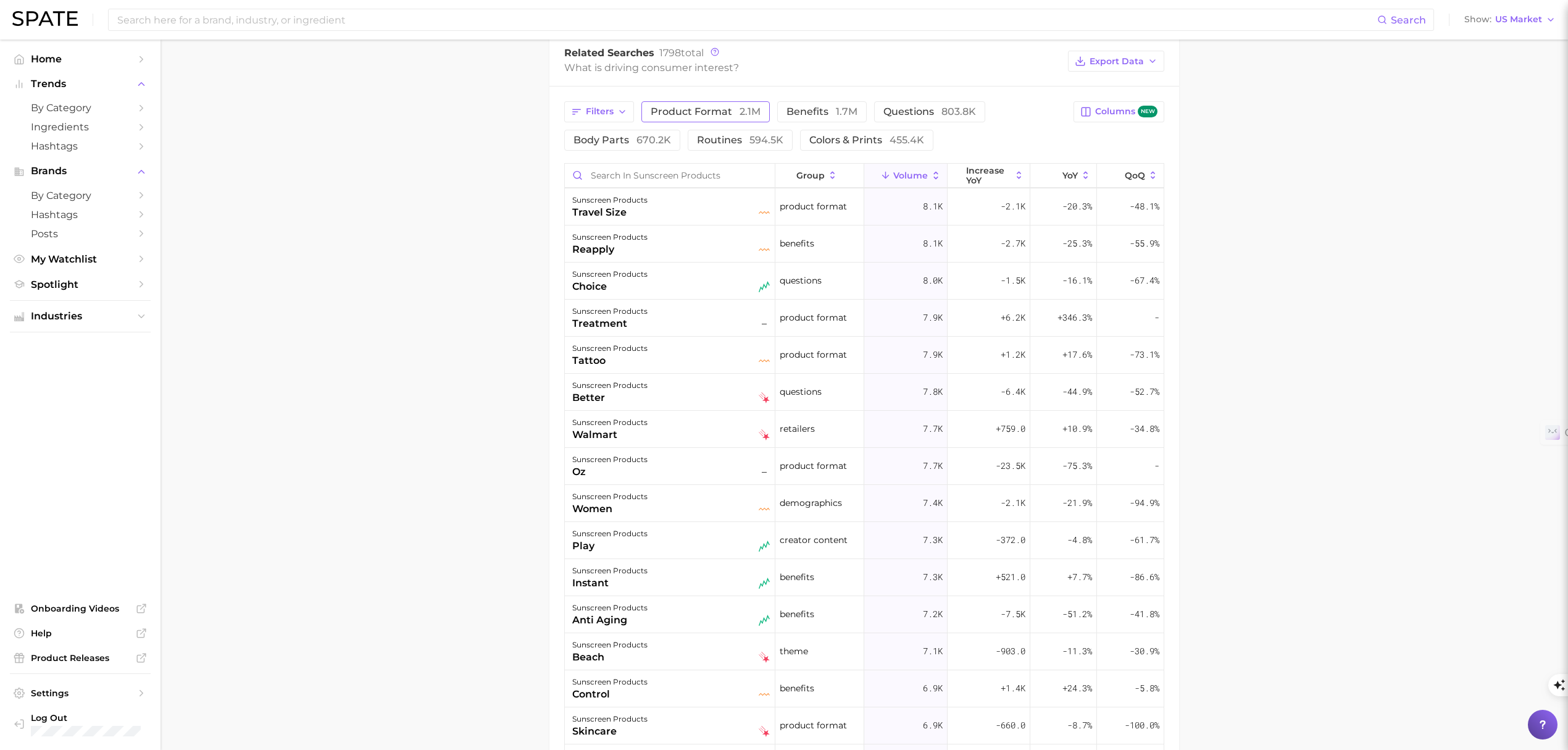
scroll to position [5270, 0]
